Goal: Transaction & Acquisition: Book appointment/travel/reservation

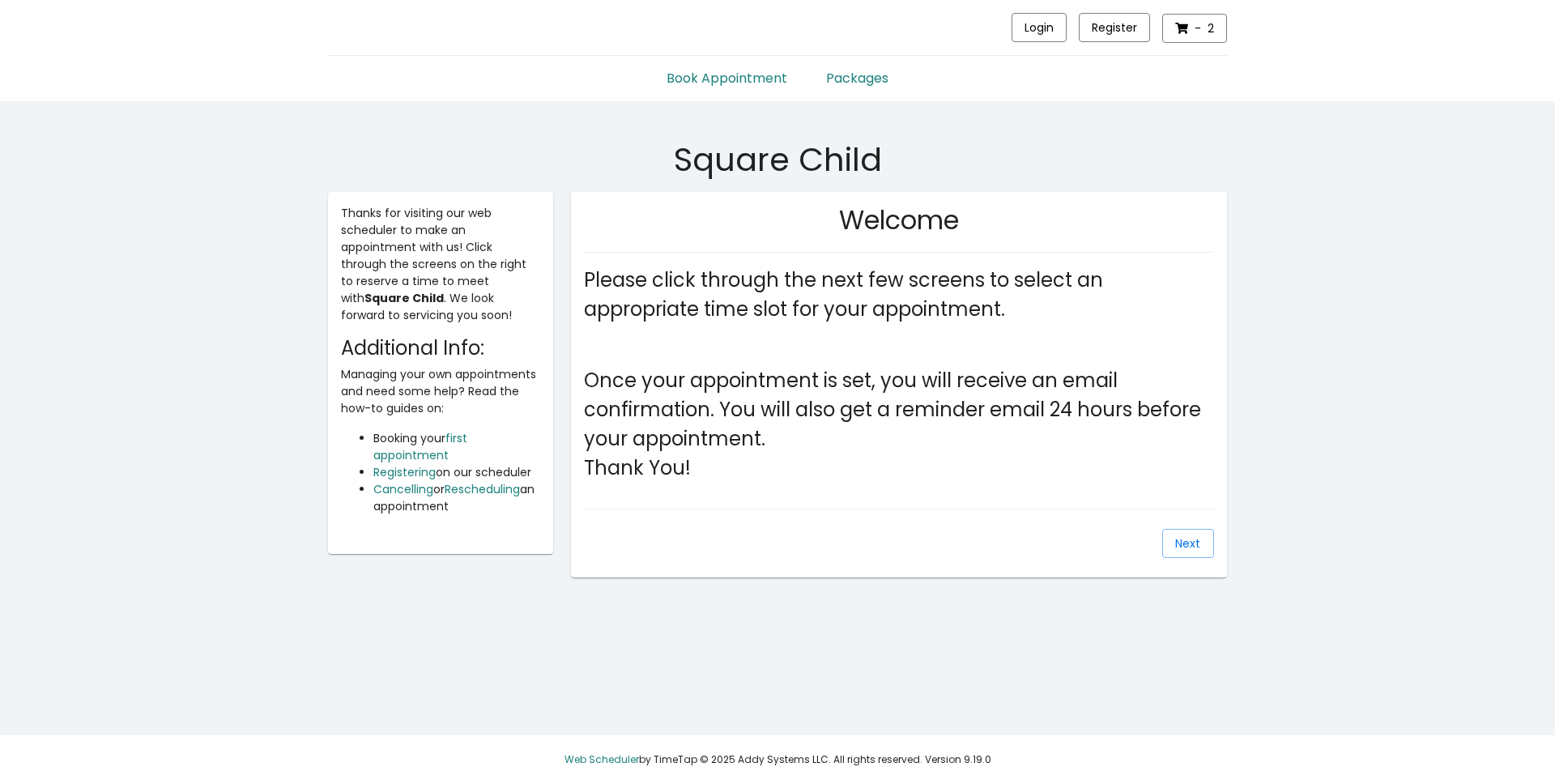
click at [867, 89] on header "Login Register - 2 Book Appointment Packages" at bounding box center [778, 50] width 1555 height 101
click at [867, 83] on link "Packages" at bounding box center [856, 72] width 101 height 33
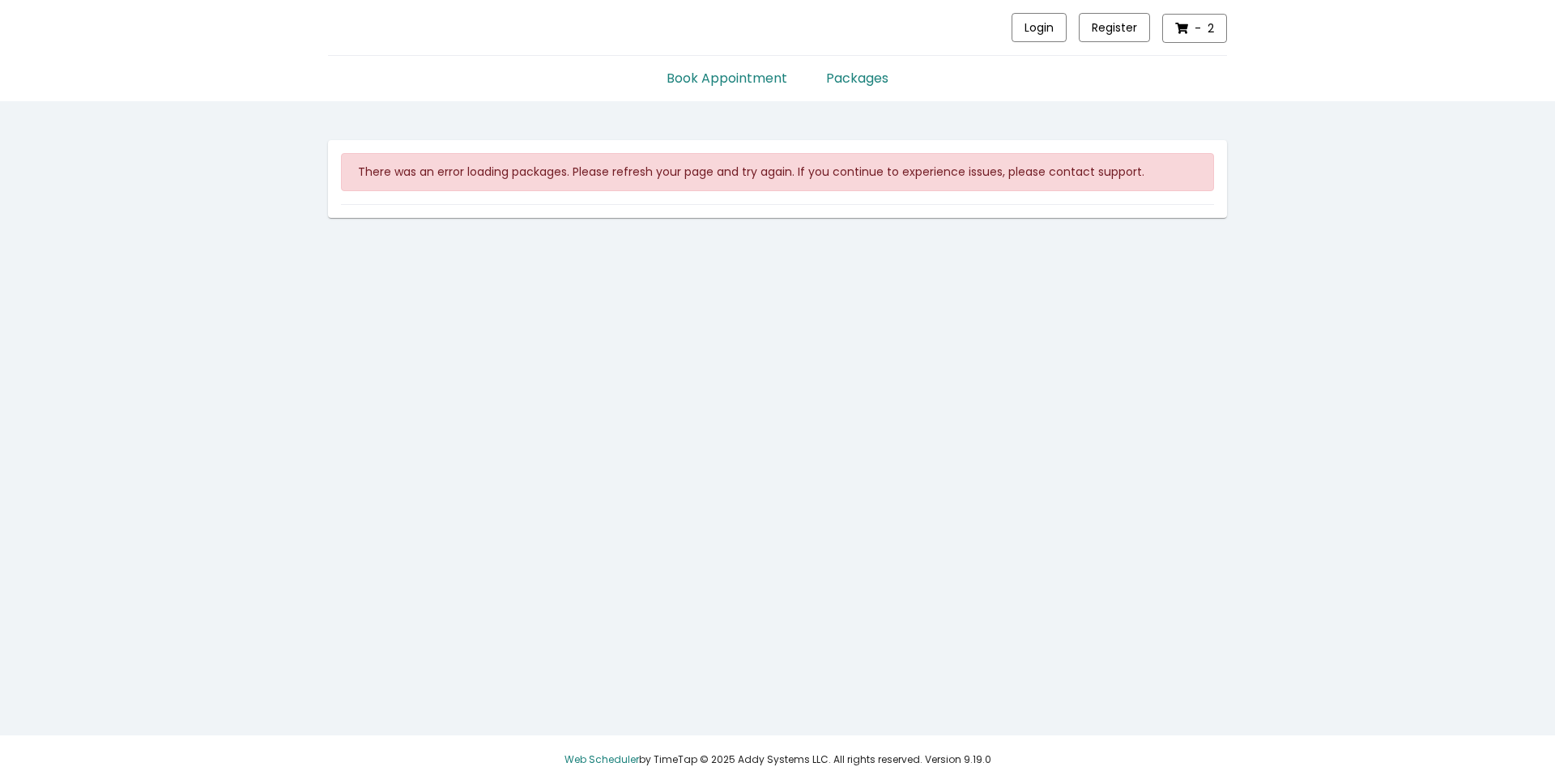
click at [868, 74] on link "Packages" at bounding box center [856, 72] width 101 height 33
click at [898, 299] on div "Login Register - 2 Book Appointment Packages There was an error loading package…" at bounding box center [778, 157] width 1555 height 315
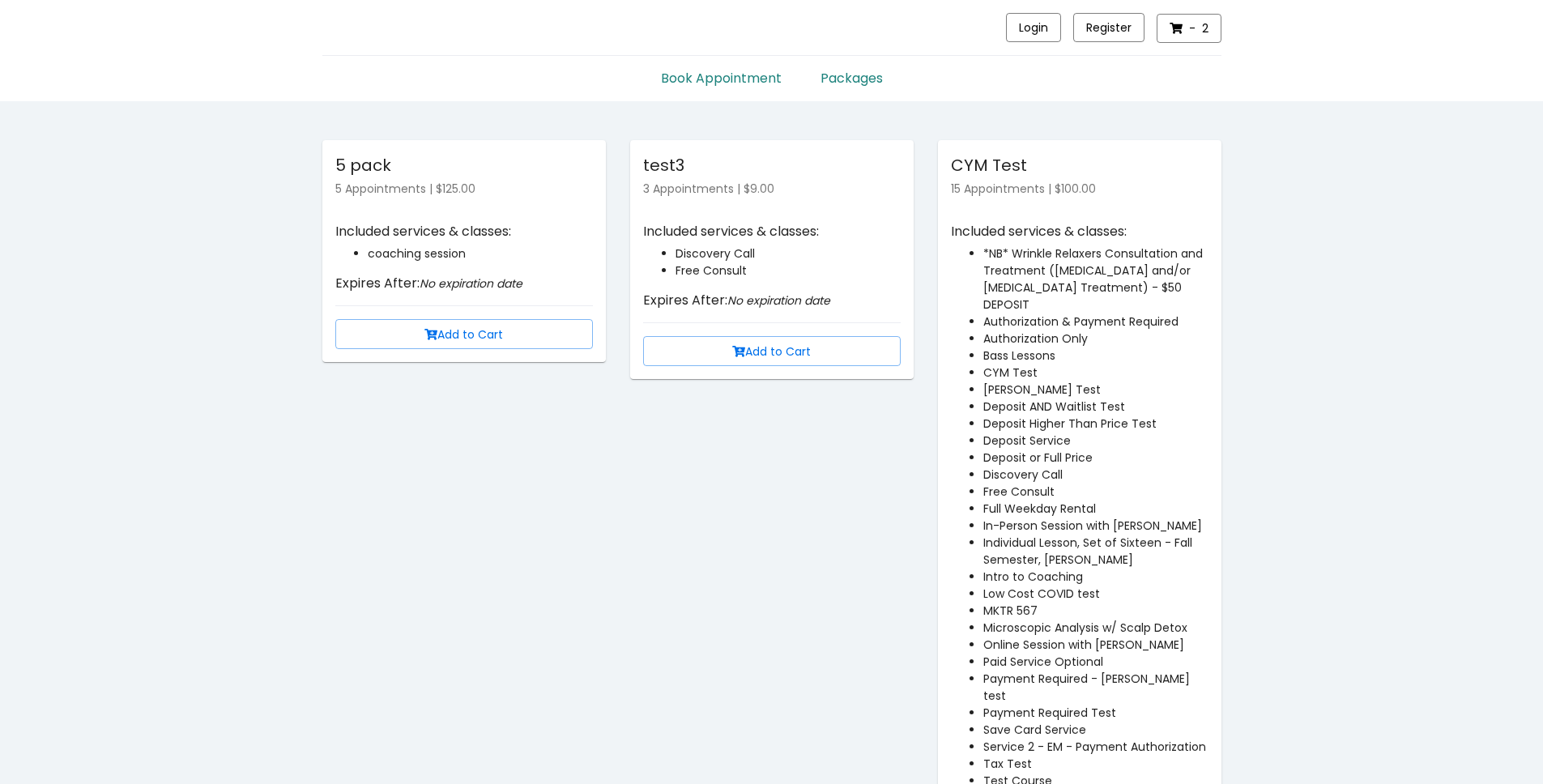
click at [738, 85] on link "Book Appointment" at bounding box center [722, 72] width 160 height 33
